Goal: Find specific page/section: Find specific page/section

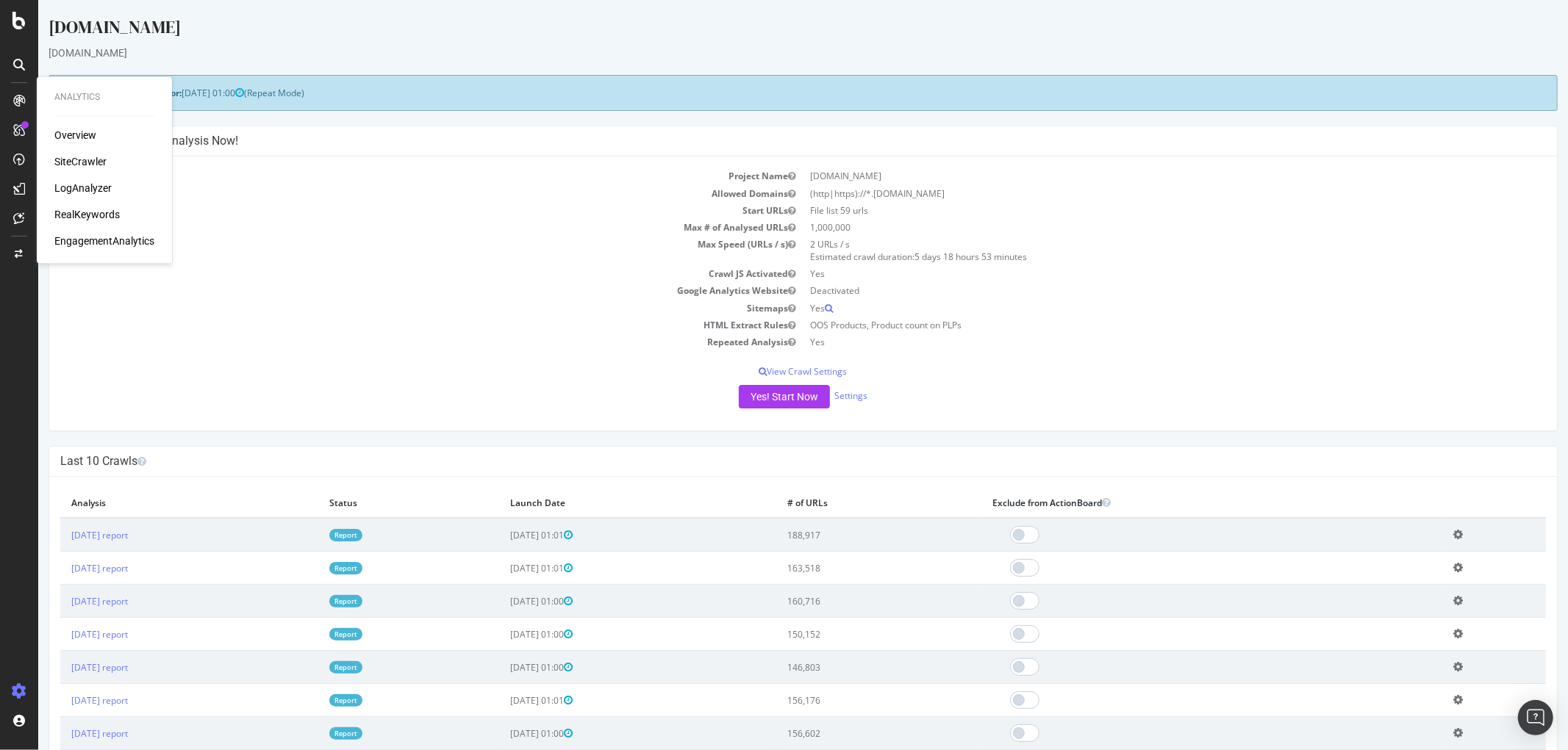
click at [64, 137] on div "Overview" at bounding box center [75, 136] width 42 height 14
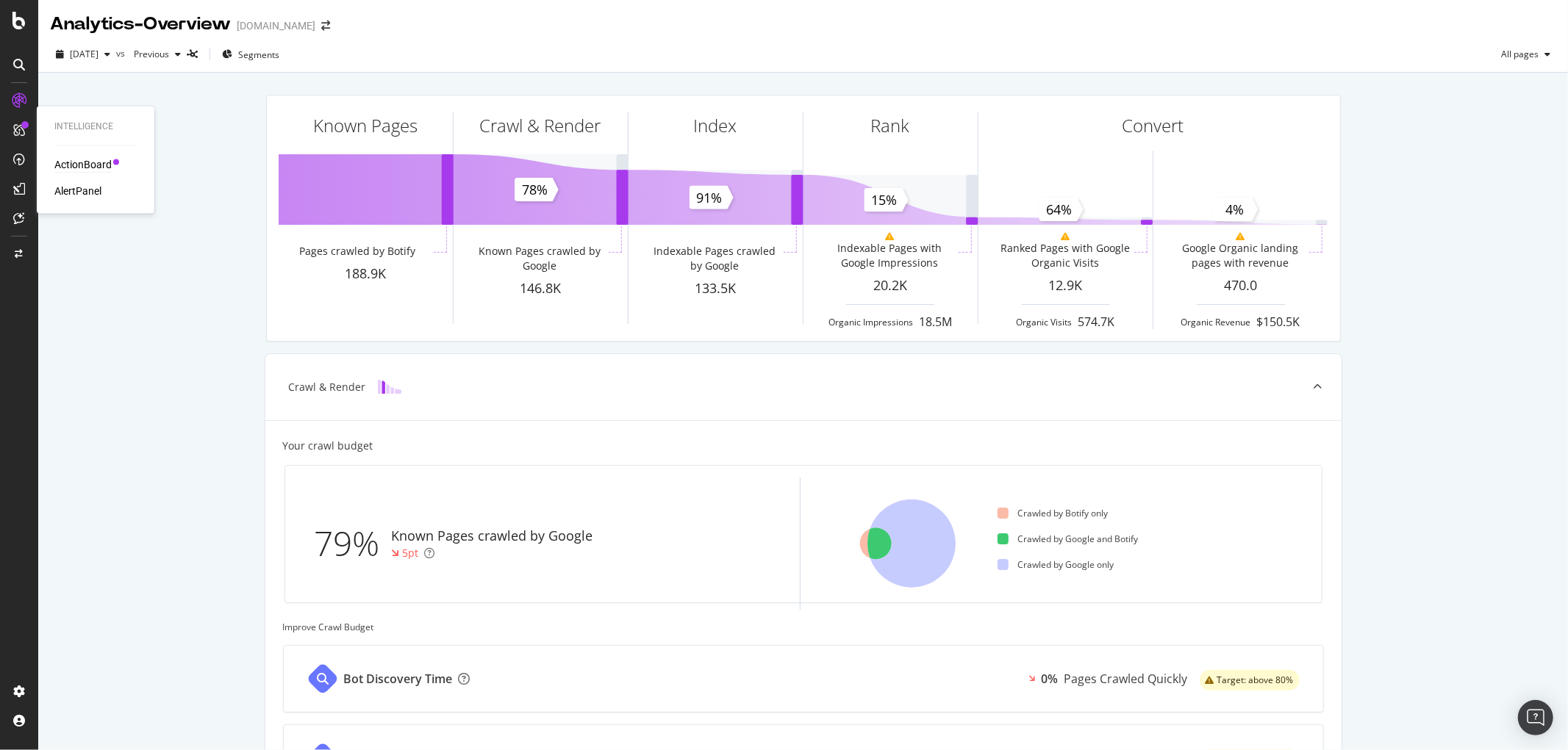
click at [75, 160] on div "ActionBoard" at bounding box center [83, 165] width 57 height 14
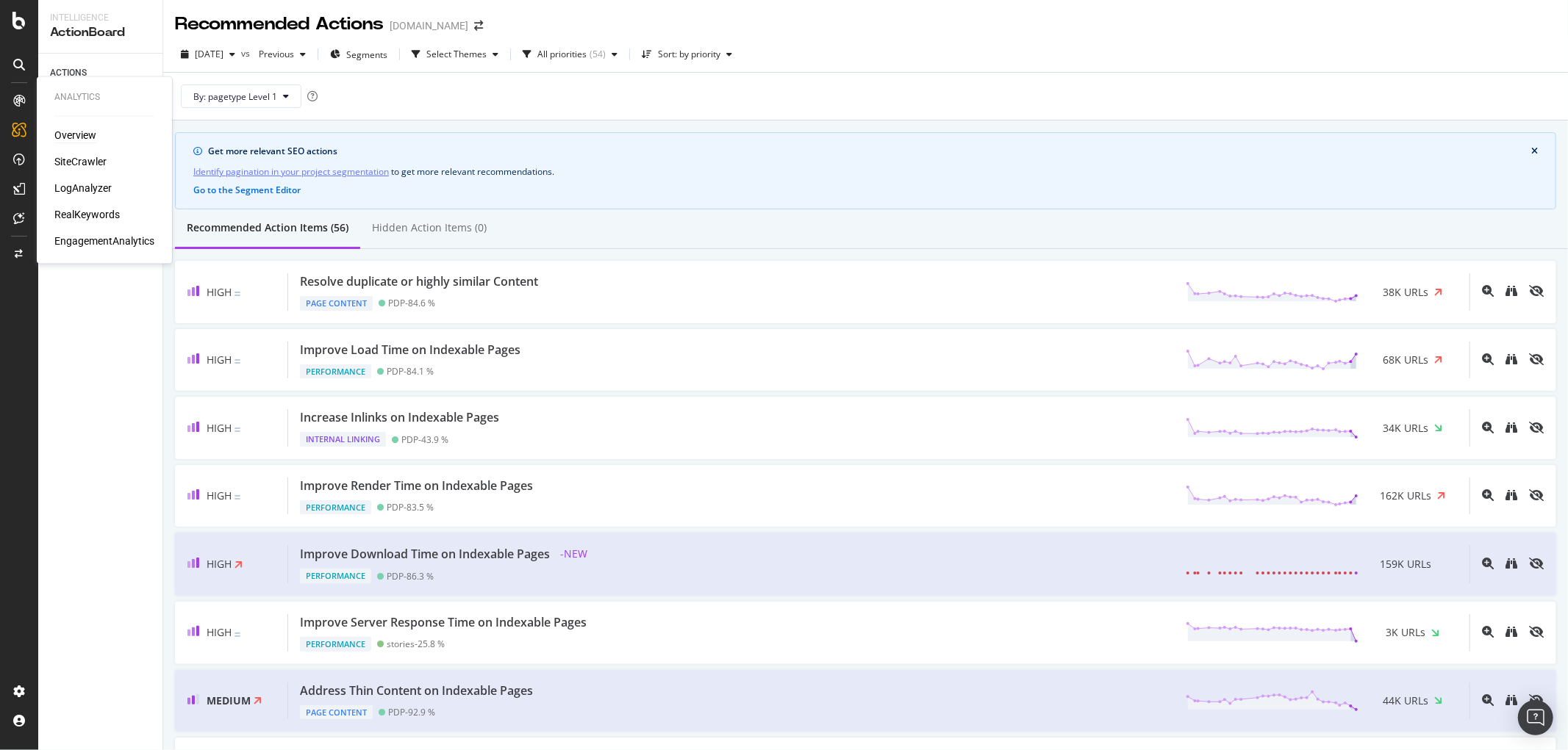
click at [68, 132] on div "Overview" at bounding box center [75, 136] width 42 height 14
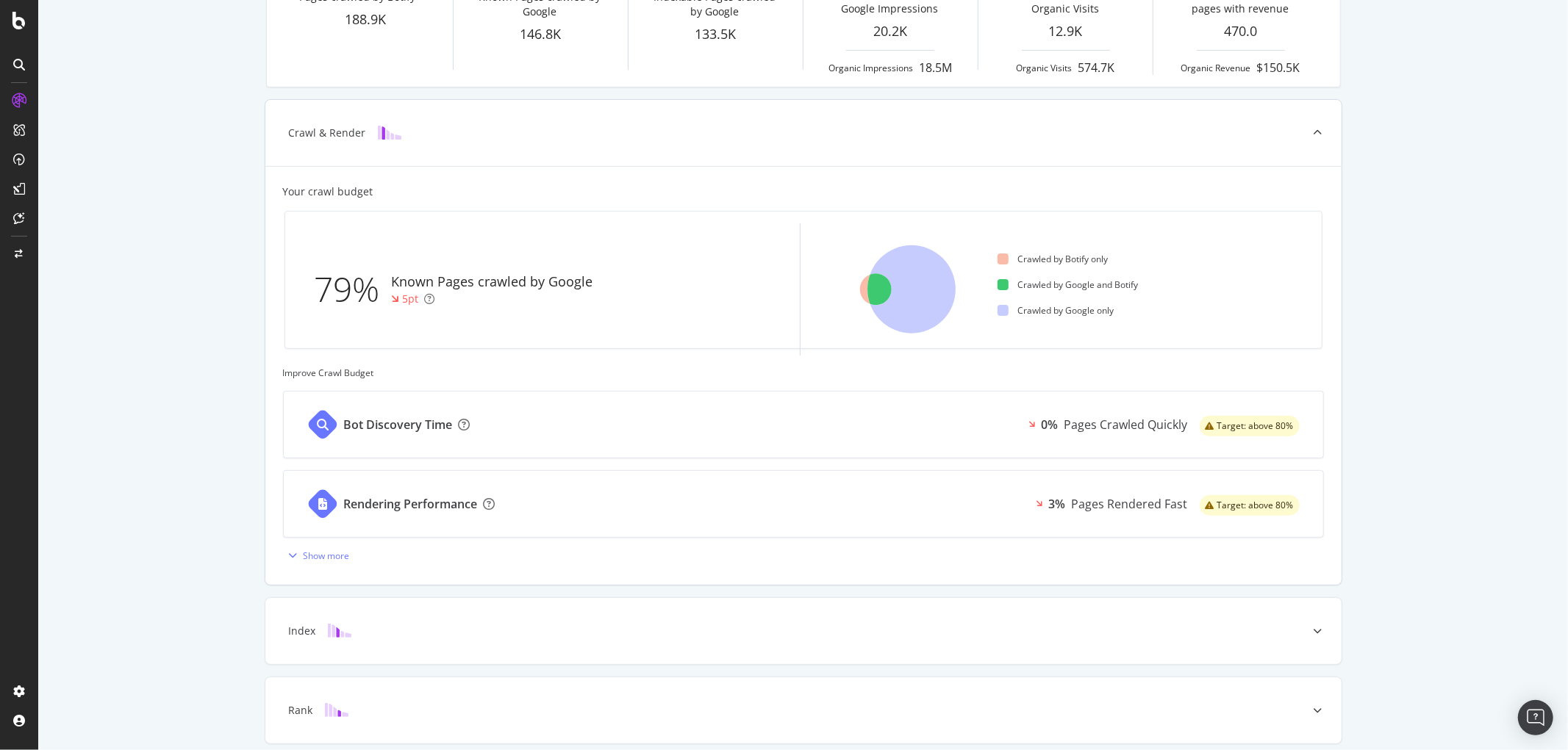
scroll to position [392, 0]
